Goal: Information Seeking & Learning: Learn about a topic

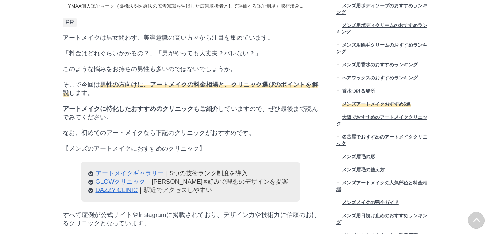
scroll to position [255, 0]
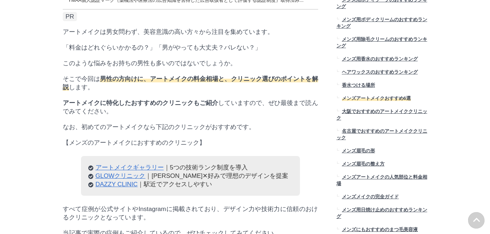
drag, startPoint x: 57, startPoint y: 73, endPoint x: 35, endPoint y: 100, distance: 34.4
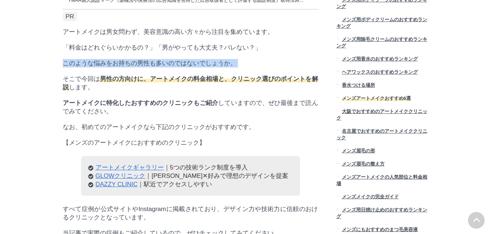
scroll to position [18913, 365]
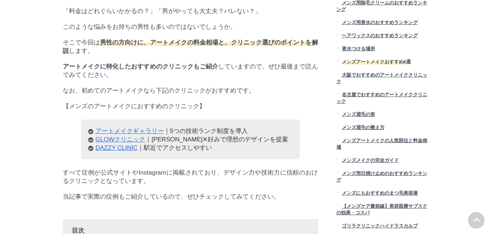
drag, startPoint x: 30, startPoint y: 76, endPoint x: 34, endPoint y: 71, distance: 5.4
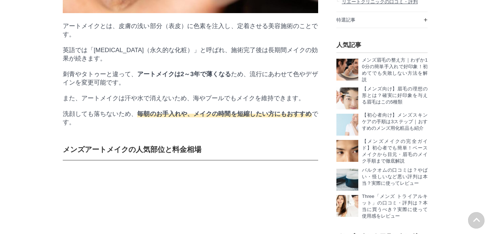
scroll to position [19067, 365]
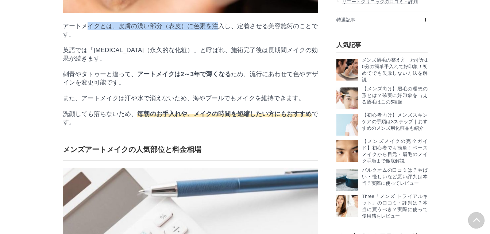
drag, startPoint x: 86, startPoint y: 69, endPoint x: 216, endPoint y: 76, distance: 130.8
click at [216, 39] on p "アートメイクとは、皮膚の浅い部分（表皮）に色素を注入し、定着させる美容施術のことです。" at bounding box center [190, 30] width 255 height 17
drag, startPoint x: 216, startPoint y: 76, endPoint x: 93, endPoint y: 98, distance: 125.0
click at [113, 63] on p "英語では「[MEDICAL_DATA]（永久的な化粧）」と呼ばれ、施術完了後は長期間メイクの効果が続きます。" at bounding box center [190, 54] width 255 height 17
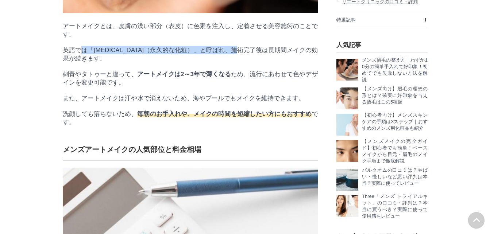
drag, startPoint x: 87, startPoint y: 98, endPoint x: 227, endPoint y: 98, distance: 140.4
click at [227, 63] on p "英語では「[MEDICAL_DATA]（永久的な化粧）」と呼ばれ、施術完了後は長期間メイクの効果が続きます。" at bounding box center [190, 54] width 255 height 17
drag, startPoint x: 227, startPoint y: 98, endPoint x: 93, endPoint y: 128, distance: 137.7
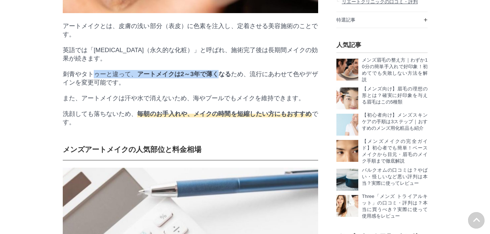
drag, startPoint x: 209, startPoint y: 130, endPoint x: 221, endPoint y: 131, distance: 11.7
click at [221, 87] on p "刺青やタトゥーと違って、 アートメイクは2～3年で薄くなる ため、流行にあわせて色やデザインを変更可能です。" at bounding box center [190, 78] width 255 height 17
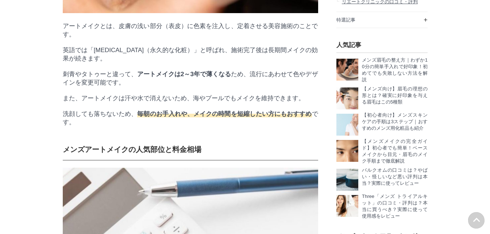
drag, startPoint x: 221, startPoint y: 131, endPoint x: 187, endPoint y: 134, distance: 34.1
click at [148, 87] on p "刺青やタトゥーと違って、 アートメイクは2～3年で薄くなる ため、流行にあわせて色やデザインを変更可能です。" at bounding box center [190, 78] width 255 height 17
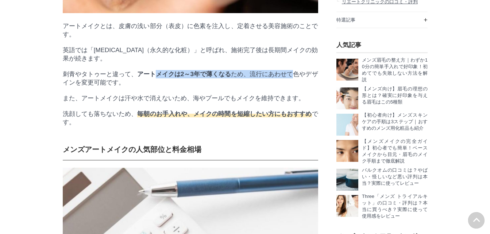
drag, startPoint x: 293, startPoint y: 127, endPoint x: 146, endPoint y: 127, distance: 146.3
click at [149, 87] on p "刺青やタトゥーと違って、 アートメイクは2～3年で薄くなる ため、流行にあわせて色やデザインを変更可能です。" at bounding box center [190, 78] width 255 height 17
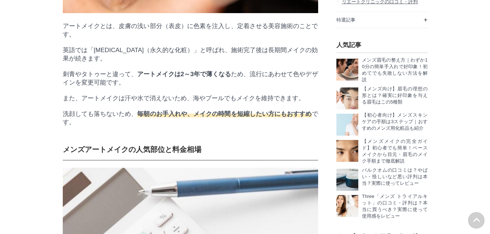
drag, startPoint x: 146, startPoint y: 127, endPoint x: 121, endPoint y: 128, distance: 24.8
click at [121, 87] on p "刺青やタトゥーと違って、 アートメイクは2～3年で薄くなる ため、流行にあわせて色やデザインを変更可能です。" at bounding box center [190, 78] width 255 height 17
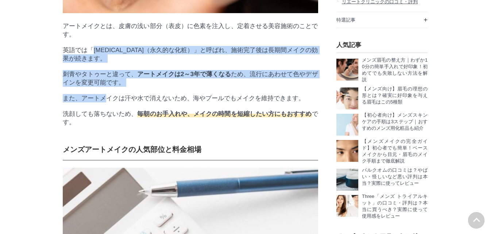
drag, startPoint x: 97, startPoint y: 119, endPoint x: 107, endPoint y: 149, distance: 31.5
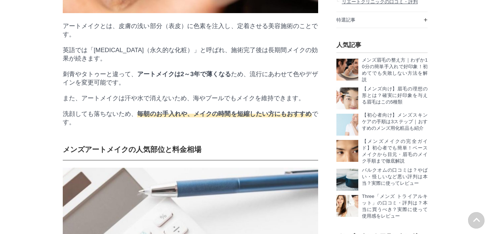
drag, startPoint x: 107, startPoint y: 149, endPoint x: 223, endPoint y: 161, distance: 116.9
drag, startPoint x: 235, startPoint y: 169, endPoint x: 132, endPoint y: 162, distance: 102.7
drag, startPoint x: 132, startPoint y: 162, endPoint x: 94, endPoint y: 125, distance: 53.1
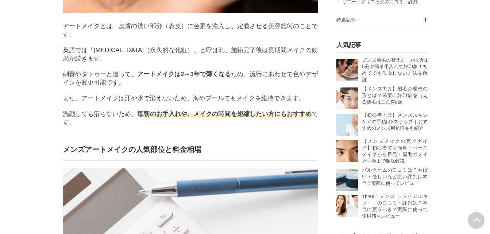
click at [105, 87] on p "刺青やタトゥーと違って、 アートメイクは2～3年で薄くなる ため、流行にあわせて色やデザインを変更可能です。" at bounding box center [190, 78] width 255 height 17
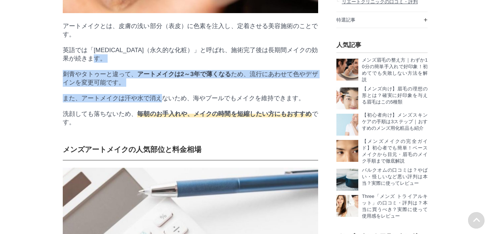
drag, startPoint x: 125, startPoint y: 133, endPoint x: 168, endPoint y: 158, distance: 49.2
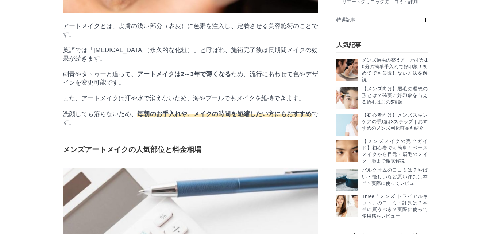
drag, startPoint x: 168, startPoint y: 158, endPoint x: 97, endPoint y: 143, distance: 72.8
click at [142, 127] on p "洗顔しても落ちないため、 毎朝のお手入れや、メイクの時間を短縮したい方にもおすすめ です。" at bounding box center [190, 118] width 255 height 17
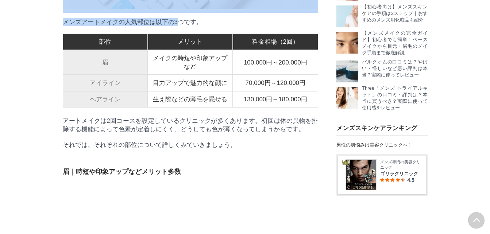
drag, startPoint x: 92, startPoint y: 75, endPoint x: 177, endPoint y: 83, distance: 85.4
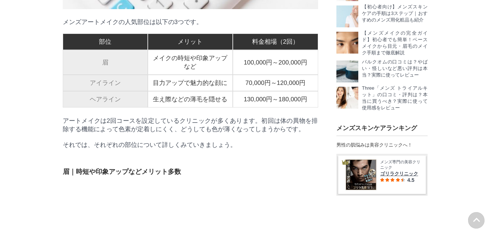
drag, startPoint x: 178, startPoint y: 83, endPoint x: 199, endPoint y: 84, distance: 21.2
click at [199, 26] on p "メンズアートメイクの人気部位は以下の3つです。" at bounding box center [190, 22] width 255 height 8
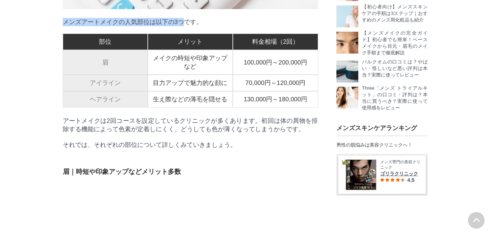
drag, startPoint x: 158, startPoint y: 84, endPoint x: 52, endPoint y: 89, distance: 105.5
drag, startPoint x: 52, startPoint y: 89, endPoint x: 37, endPoint y: 89, distance: 15.0
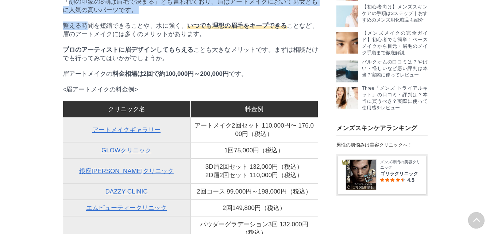
drag, startPoint x: 68, startPoint y: 76, endPoint x: 144, endPoint y: 117, distance: 86.7
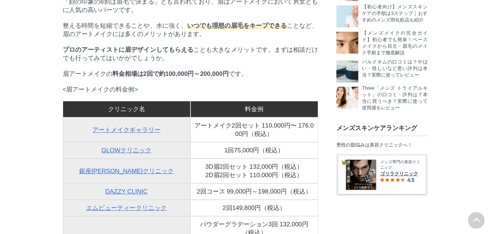
drag, startPoint x: 144, startPoint y: 117, endPoint x: 217, endPoint y: 143, distance: 77.2
click at [225, 62] on p "プロのアーティストに眉デザインしてもらえる ことも大きなメリットです。まずは相談だけでも行ってみてはいかがでしょうか。" at bounding box center [190, 54] width 255 height 17
drag, startPoint x: 180, startPoint y: 140, endPoint x: 122, endPoint y: 127, distance: 59.5
click at [173, 62] on p "プロのアーティストに眉デザインしてもらえる ことも大きなメリットです。まずは相談だけでも行ってみてはいかがでしょうか。" at bounding box center [190, 54] width 255 height 17
click at [75, 38] on p "整える時間を短縮できることや、水に強く、 いつでも理想の眉毛をキープできる ことなど、眉のアートメイクには多くのメリットがあります。" at bounding box center [190, 30] width 255 height 17
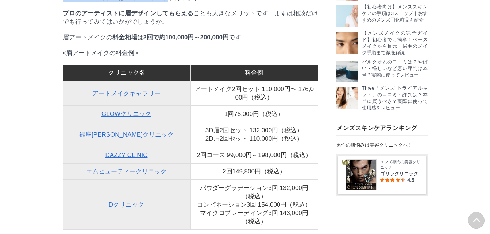
drag, startPoint x: 84, startPoint y: 59, endPoint x: 189, endPoint y: 100, distance: 112.6
drag, startPoint x: 189, startPoint y: 100, endPoint x: 149, endPoint y: 117, distance: 43.9
drag, startPoint x: 149, startPoint y: 117, endPoint x: 89, endPoint y: 97, distance: 63.3
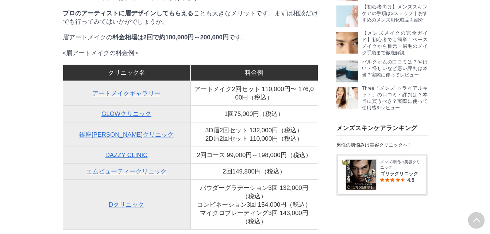
drag, startPoint x: 89, startPoint y: 97, endPoint x: 58, endPoint y: 100, distance: 31.5
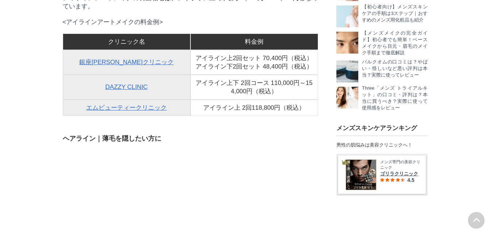
drag, startPoint x: 181, startPoint y: 46, endPoint x: 201, endPoint y: 57, distance: 23.3
drag, startPoint x: 201, startPoint y: 57, endPoint x: 103, endPoint y: 76, distance: 100.3
